Goal: Task Accomplishment & Management: Manage account settings

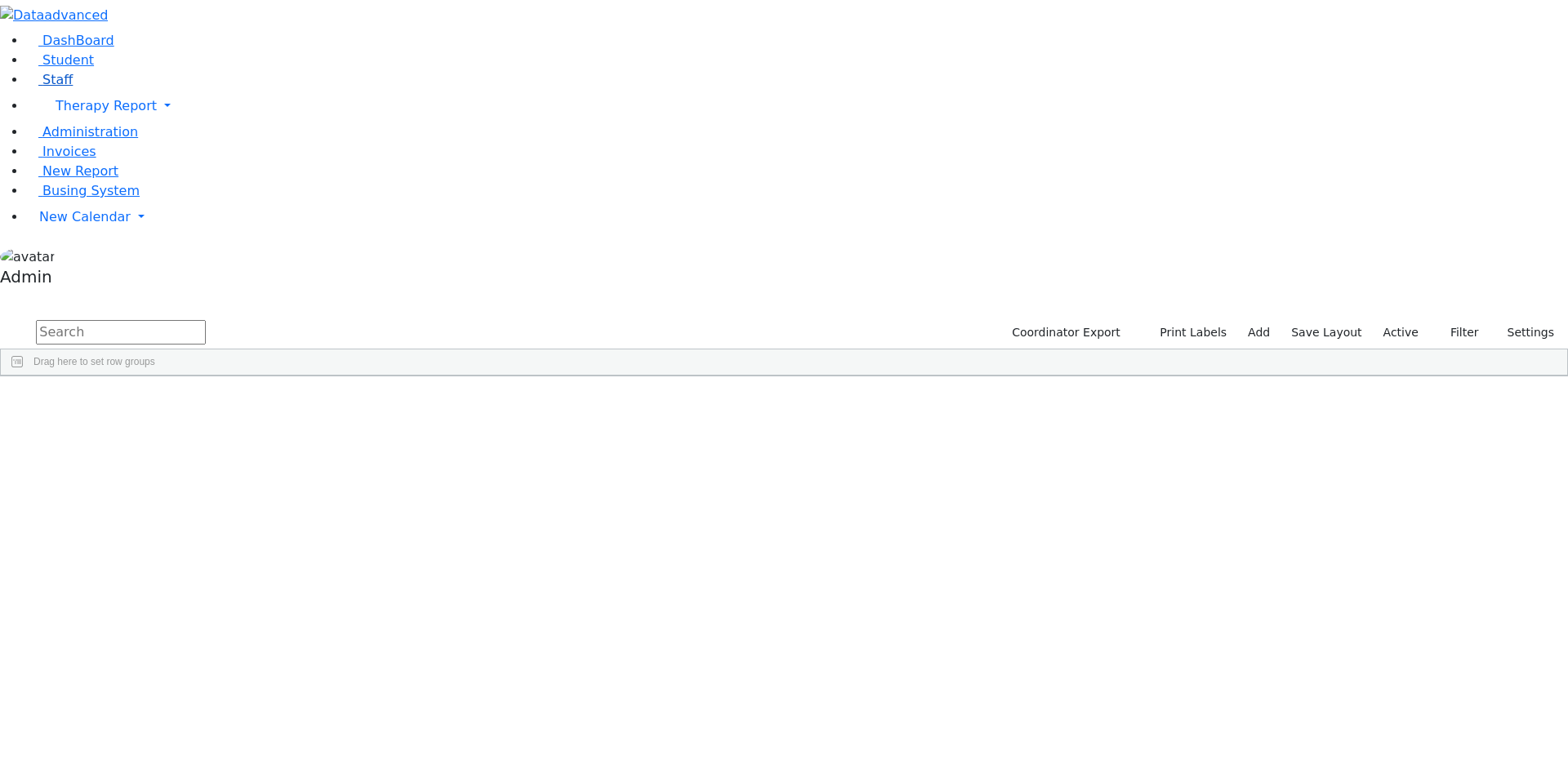
click at [51, 87] on span "Staff" at bounding box center [57, 80] width 30 height 16
click at [98, 402] on div "Abboudi" at bounding box center [49, 414] width 97 height 23
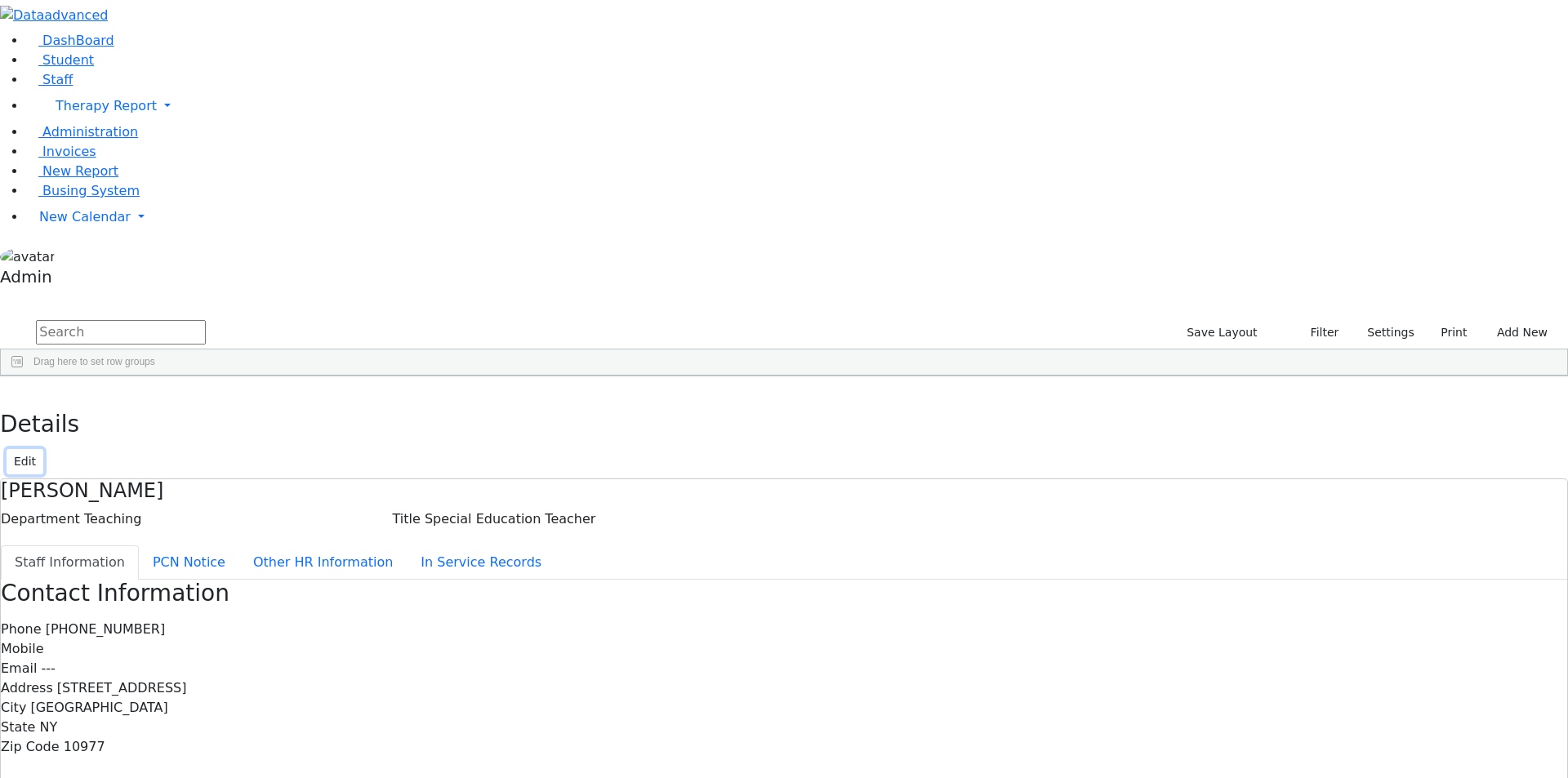
click at [43, 449] on button "Edit" at bounding box center [25, 461] width 36 height 25
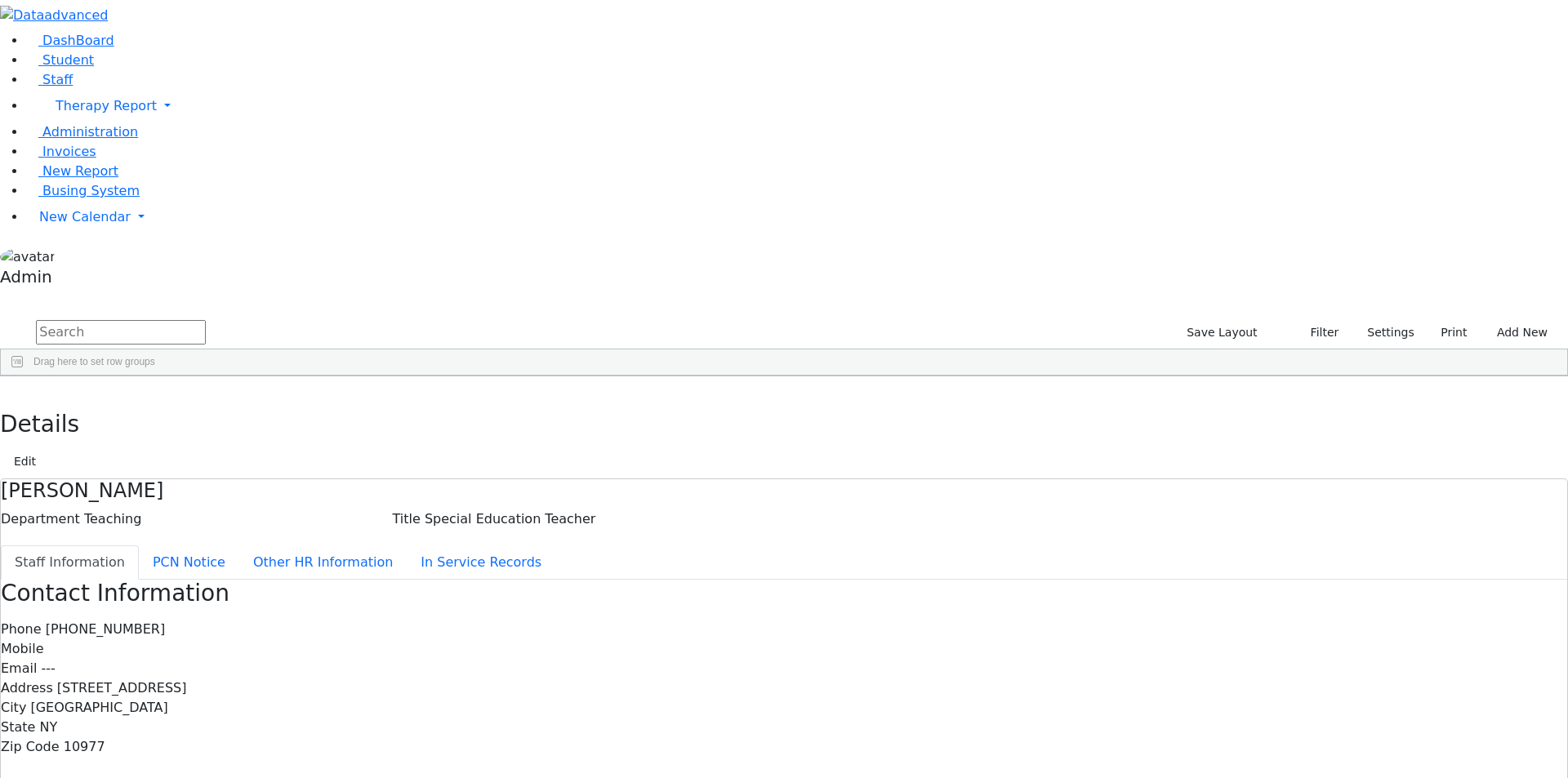
click at [98, 471] on div "[PERSON_NAME]" at bounding box center [49, 482] width 97 height 23
click at [98, 494] on div "Adolf" at bounding box center [49, 505] width 97 height 23
click at [98, 517] on div "Appel" at bounding box center [49, 528] width 97 height 23
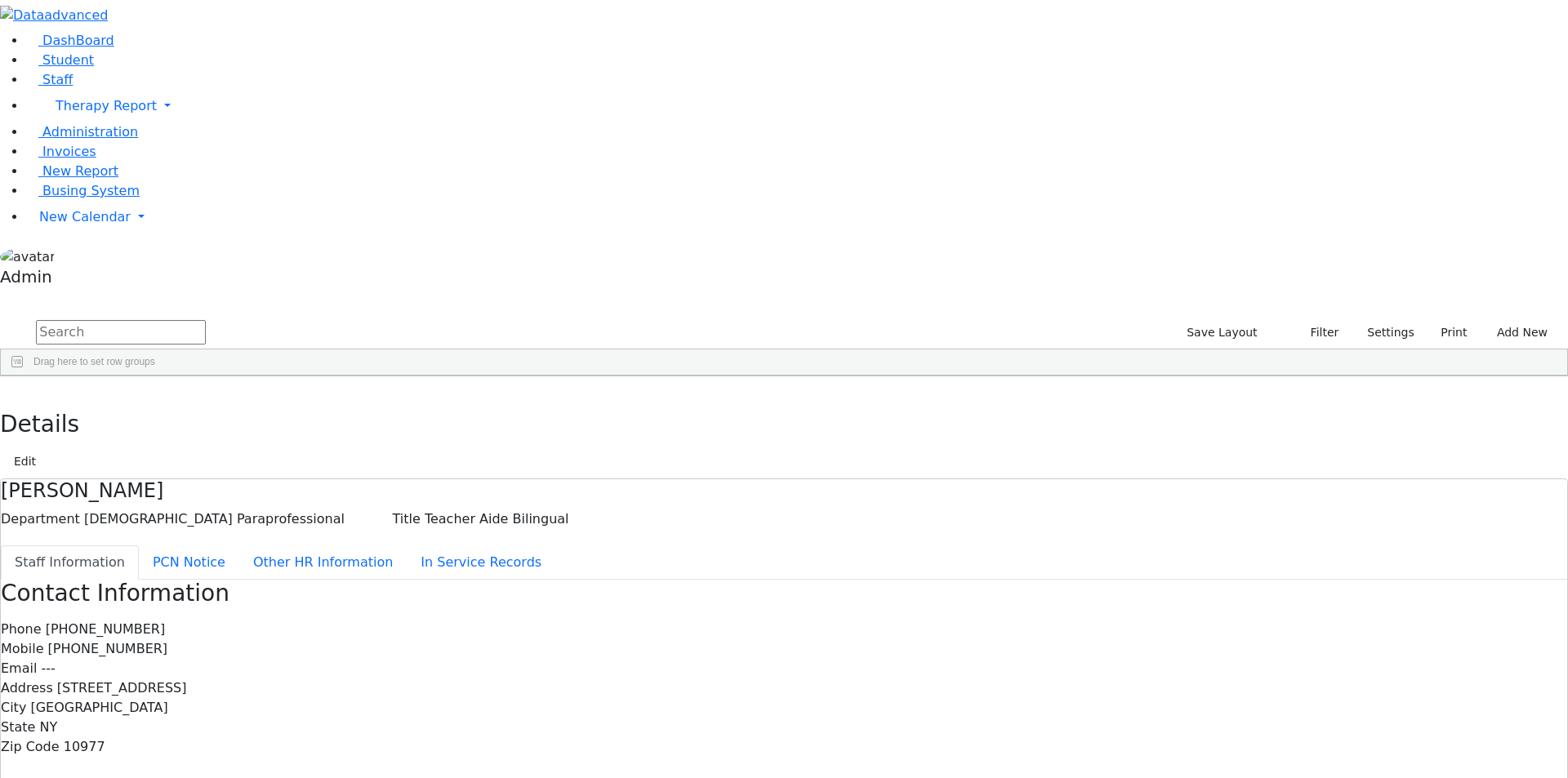
click at [98, 517] on div "Appel" at bounding box center [49, 528] width 97 height 23
click at [98, 448] on div "Abramsky" at bounding box center [49, 460] width 97 height 23
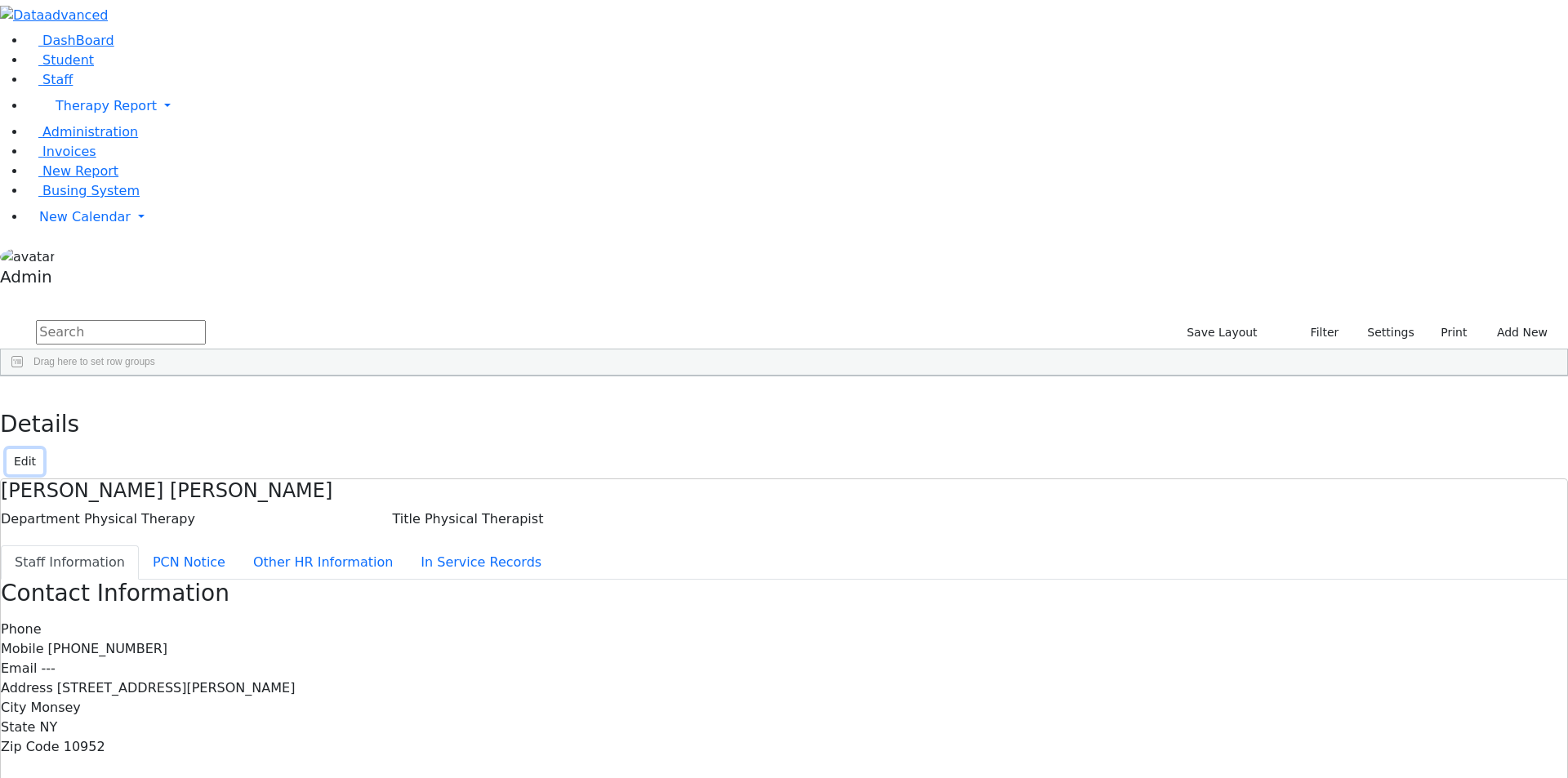
click at [43, 449] on button "Edit" at bounding box center [25, 461] width 36 height 25
